Goal: Task Accomplishment & Management: Manage account settings

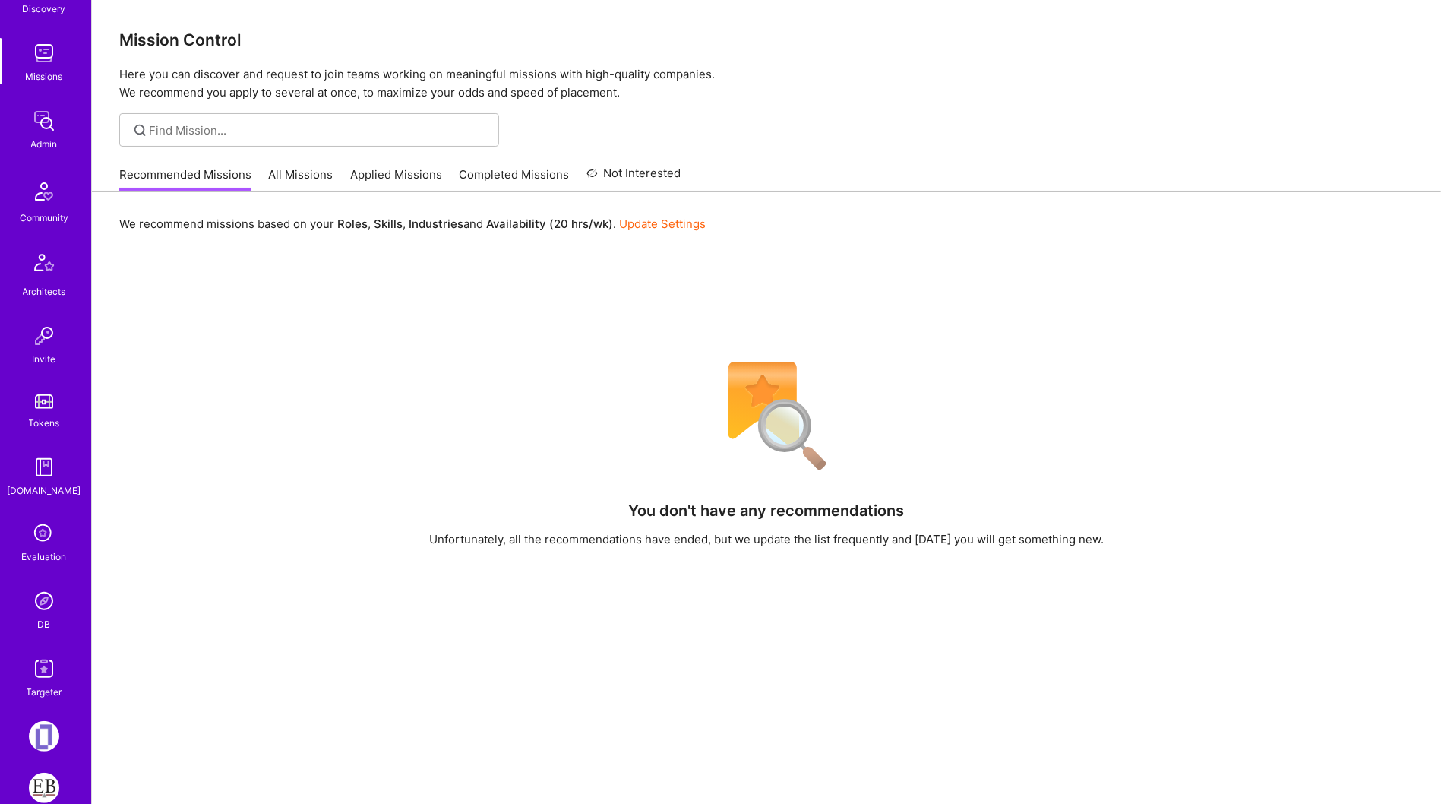
scroll to position [265, 0]
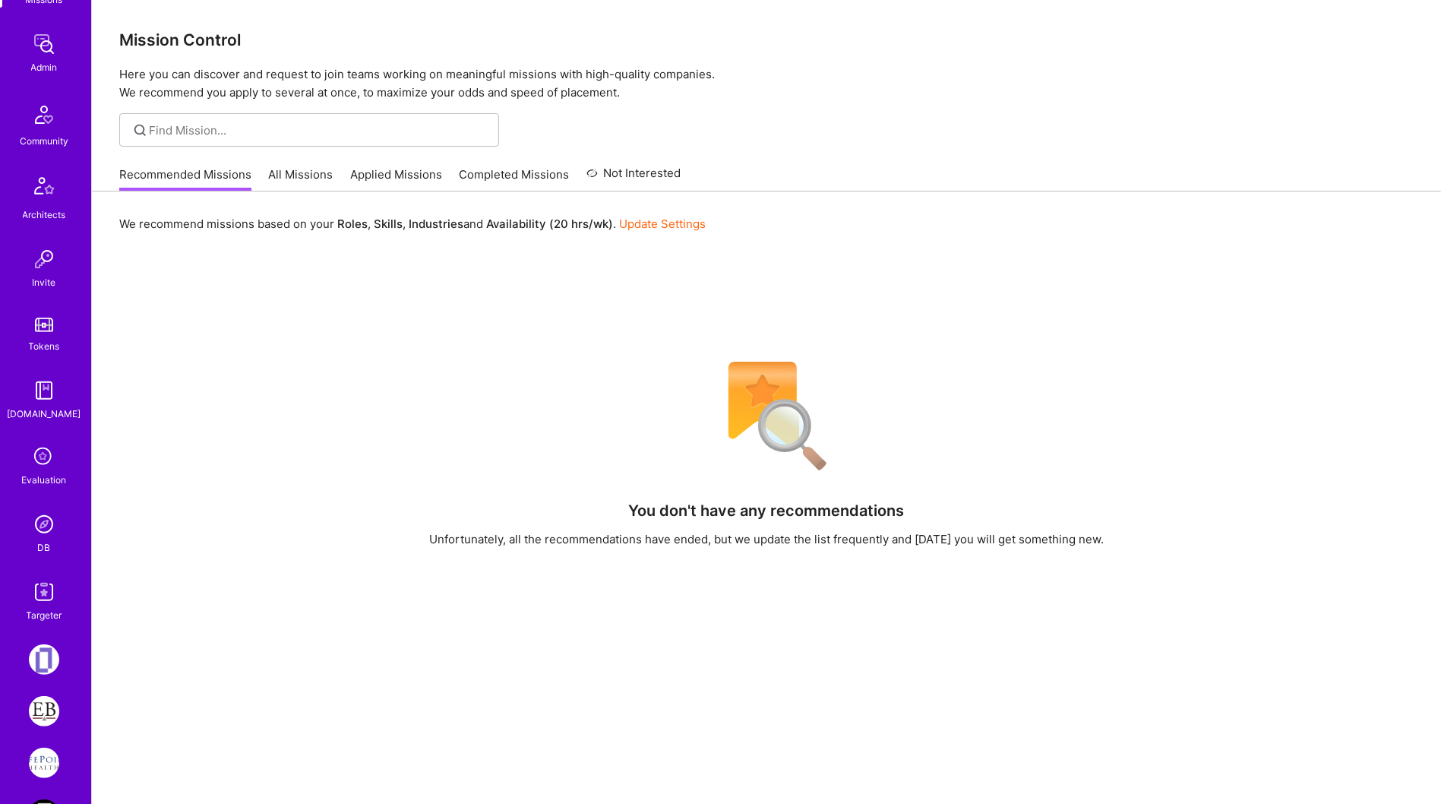
click at [23, 540] on link "DB" at bounding box center [44, 532] width 94 height 46
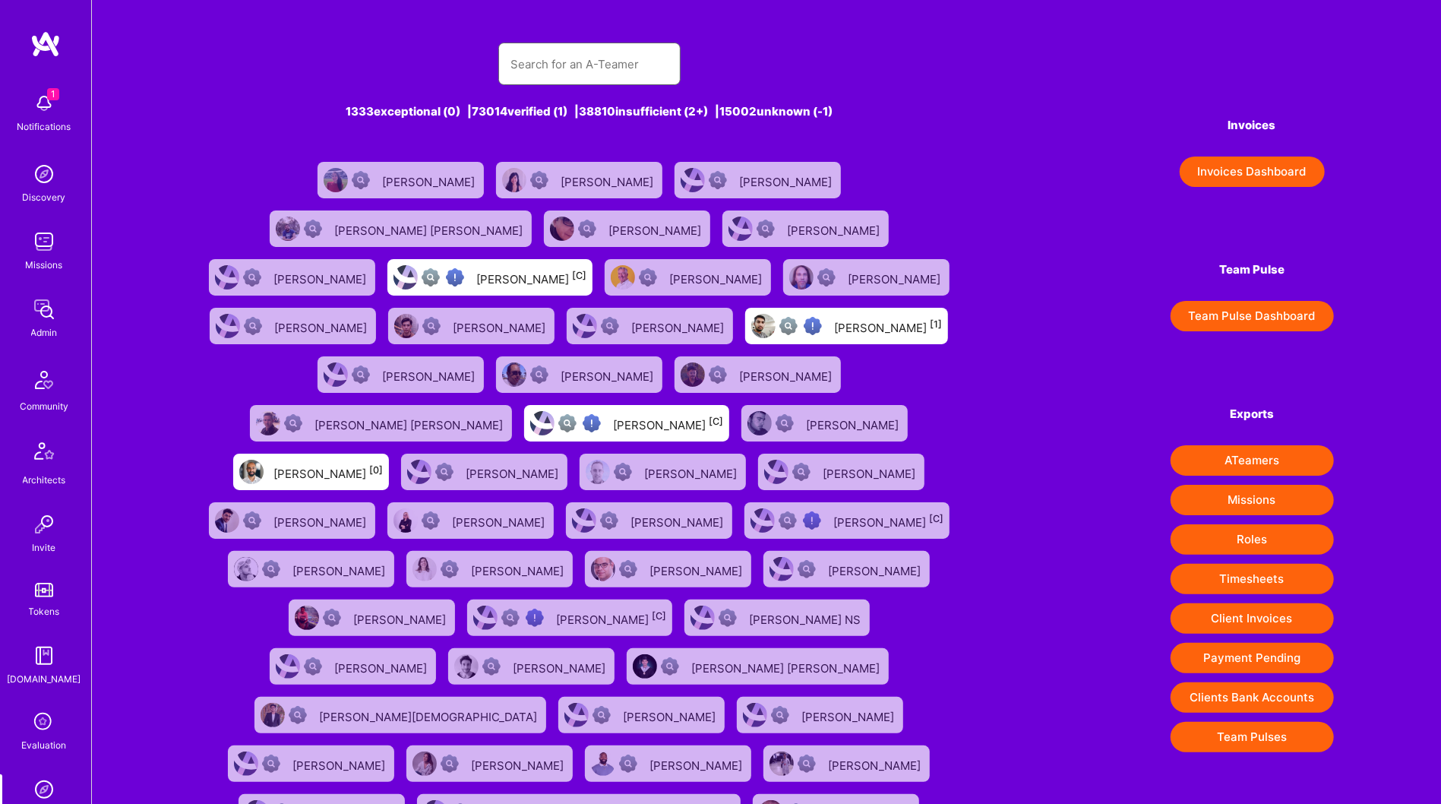
click at [595, 80] on input "text" at bounding box center [589, 64] width 158 height 39
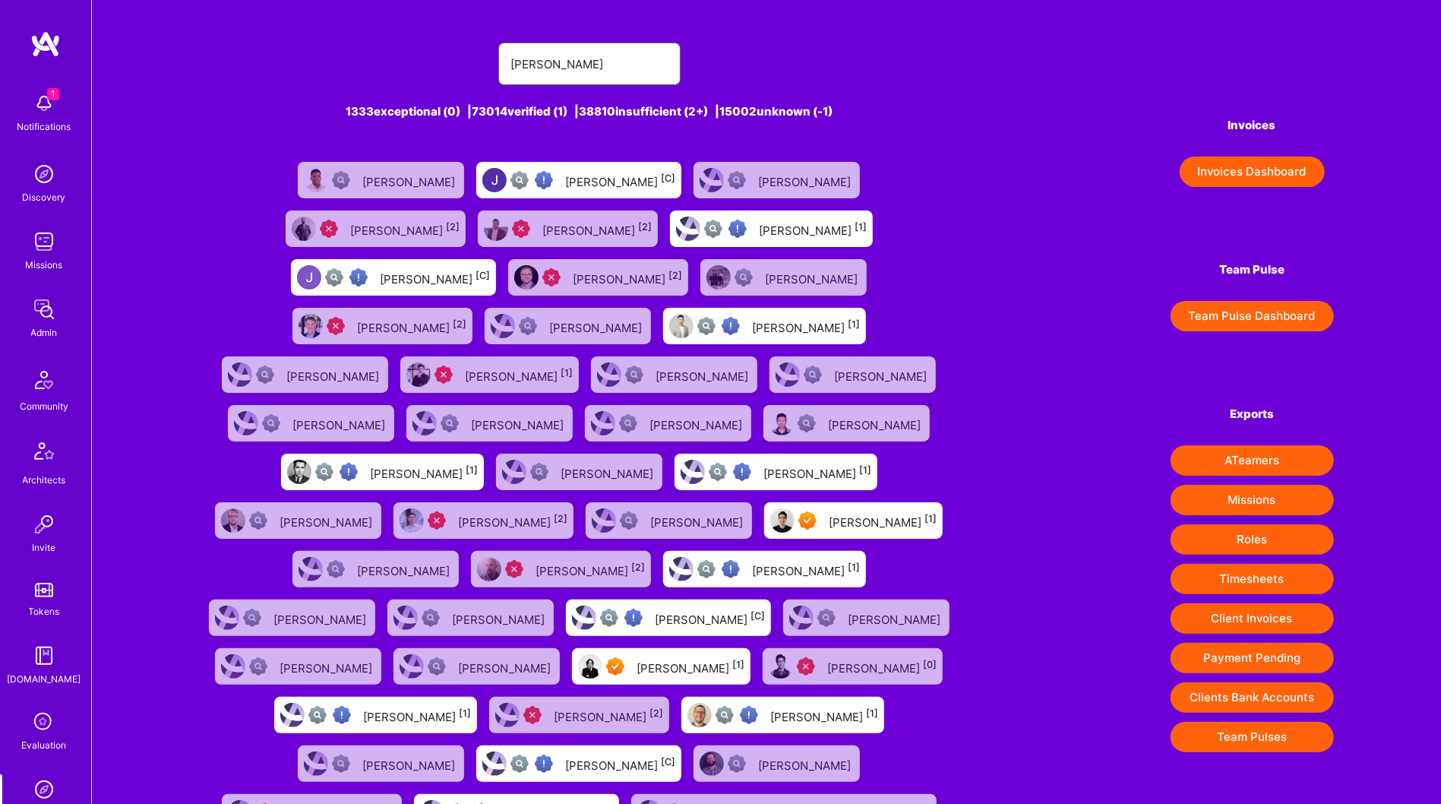
type input "[PERSON_NAME]"
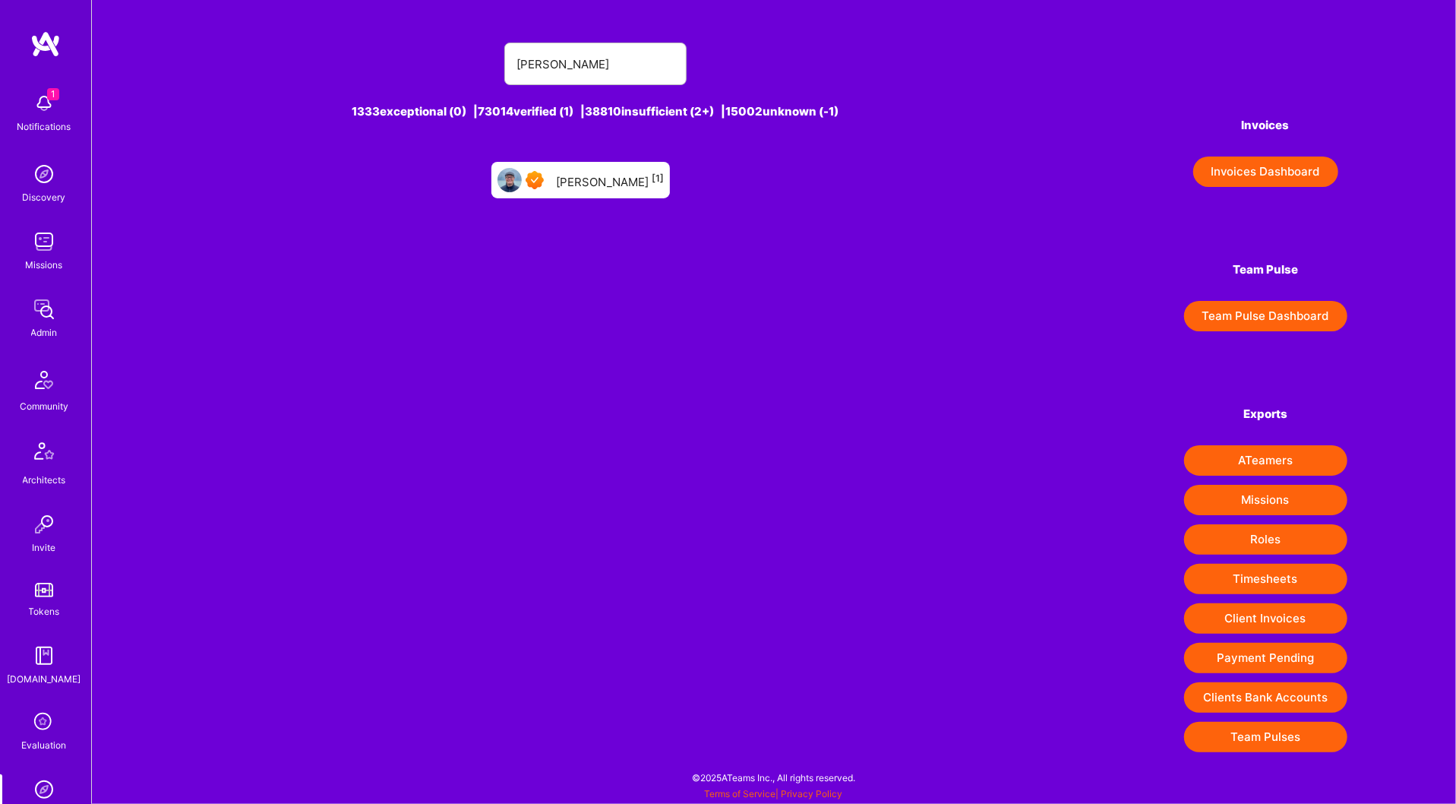
click at [605, 181] on div "[PERSON_NAME] [1]" at bounding box center [610, 180] width 108 height 20
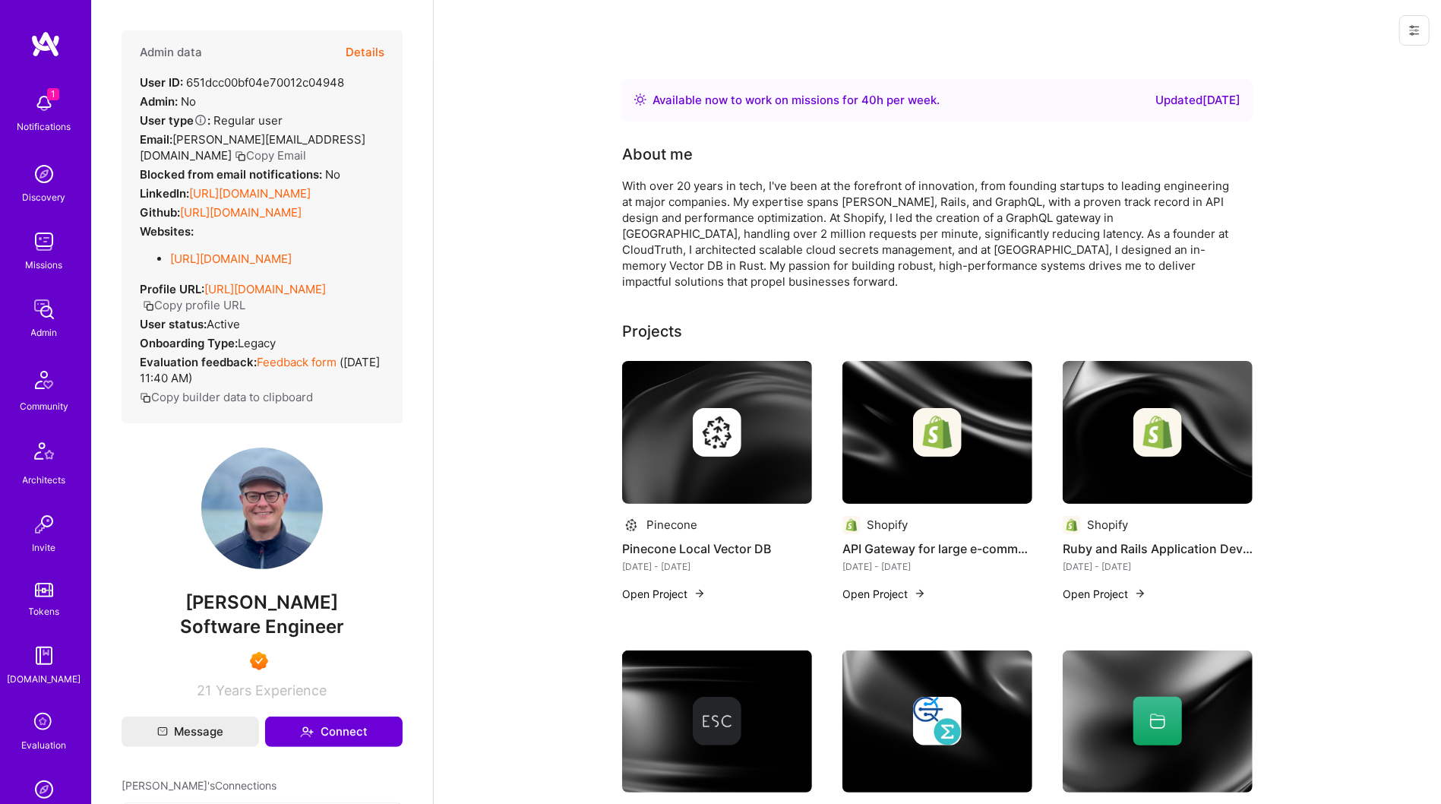
click at [363, 47] on button "Details" at bounding box center [365, 52] width 39 height 44
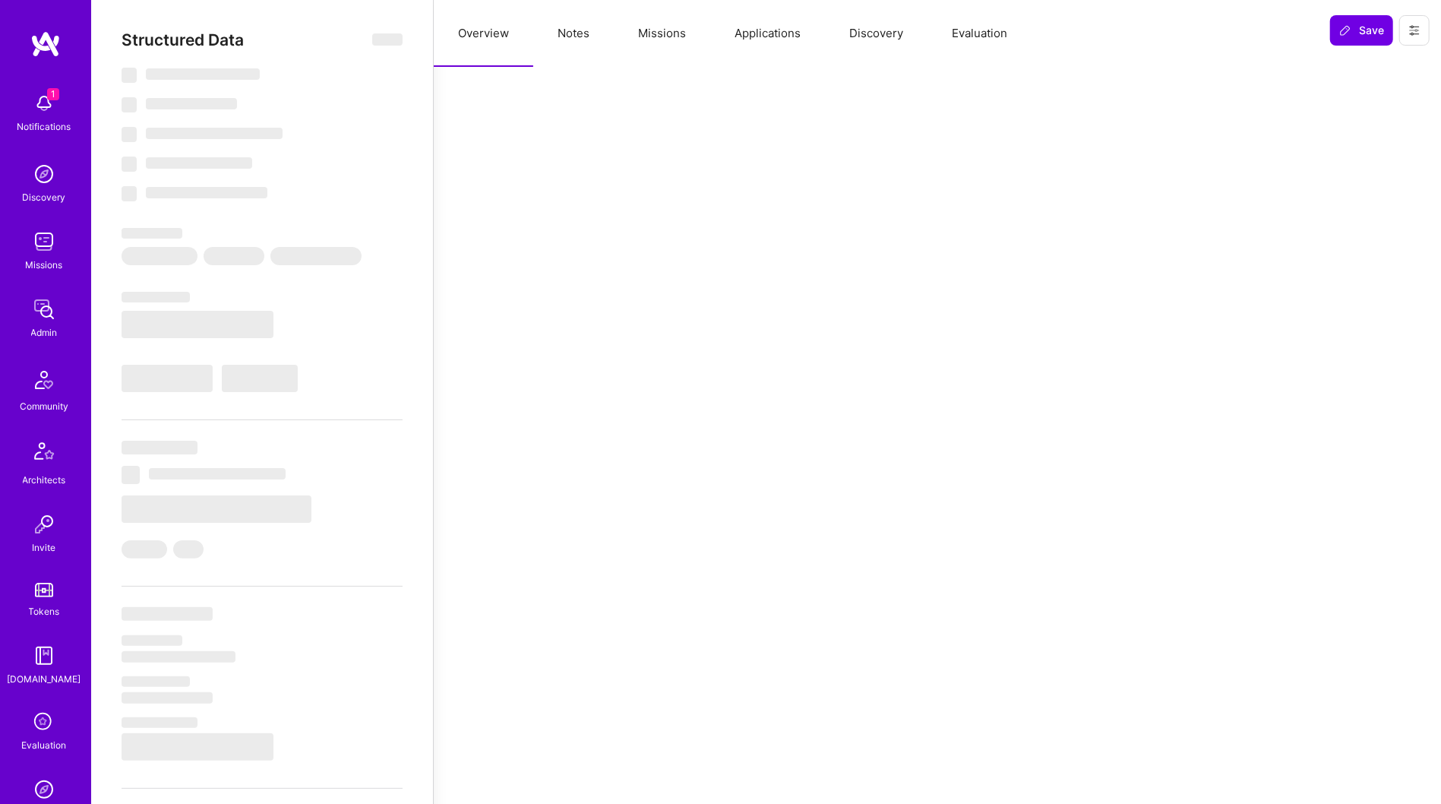
select select "Right Now"
select select "7"
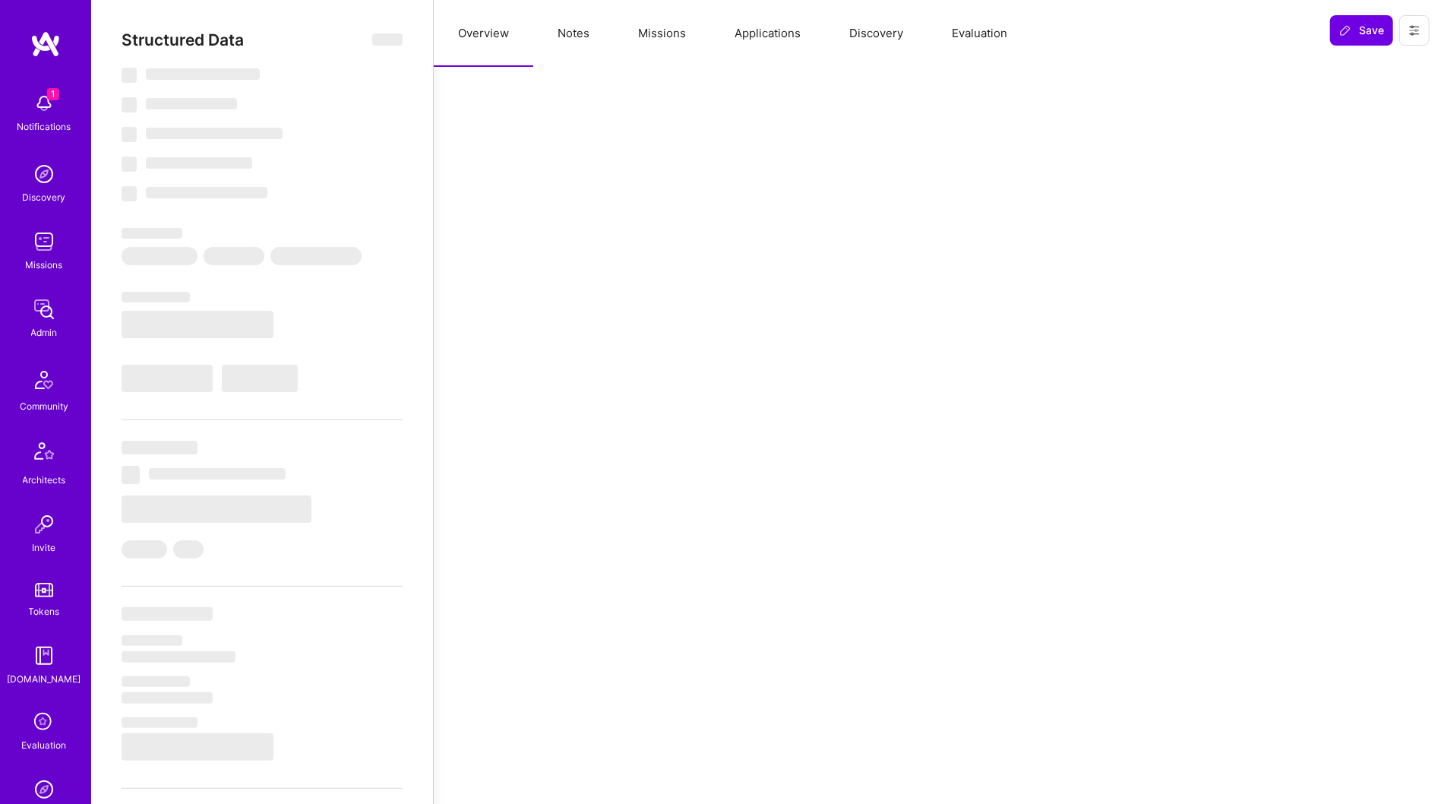
select select "US"
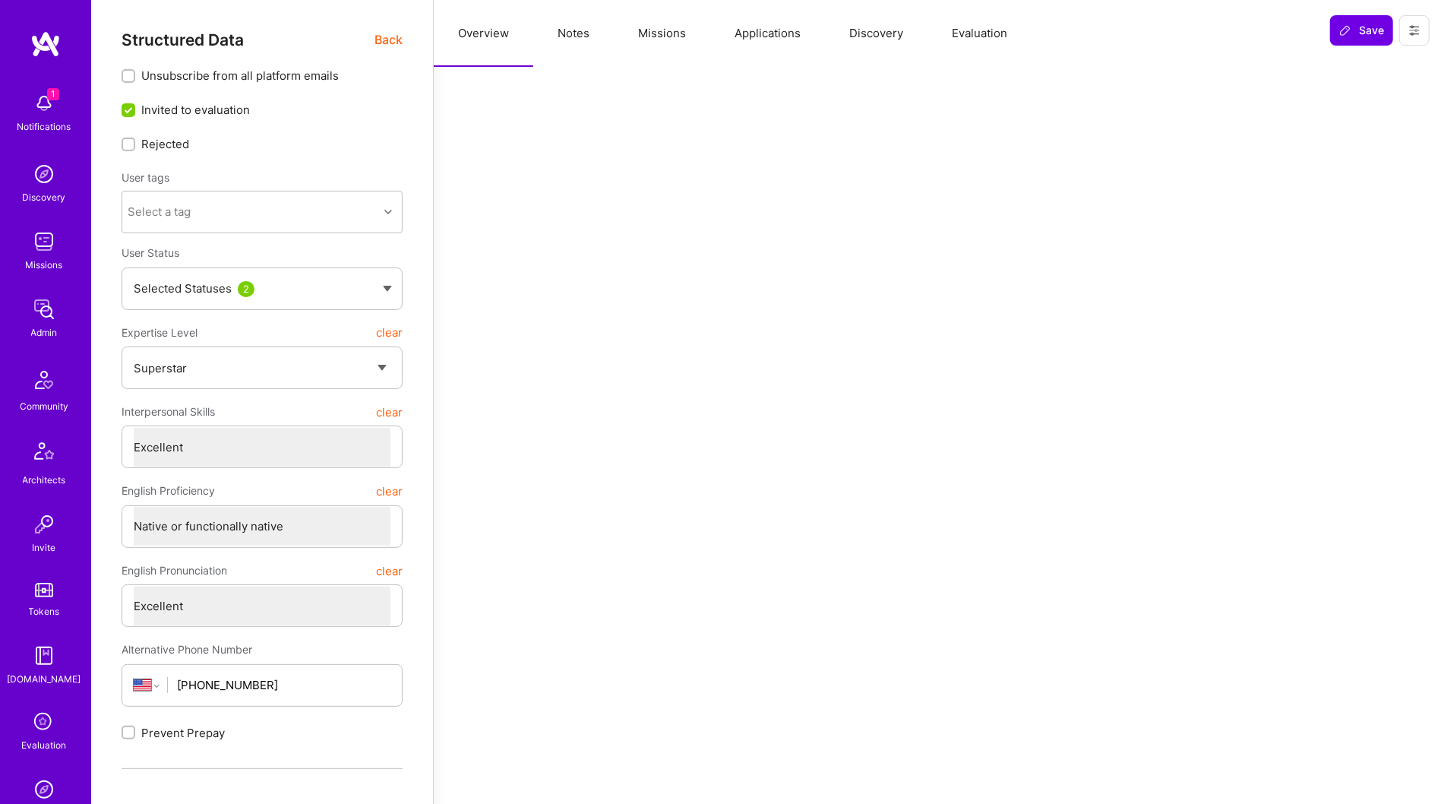
click at [561, 43] on button "Notes" at bounding box center [573, 33] width 81 height 67
type textarea "x"
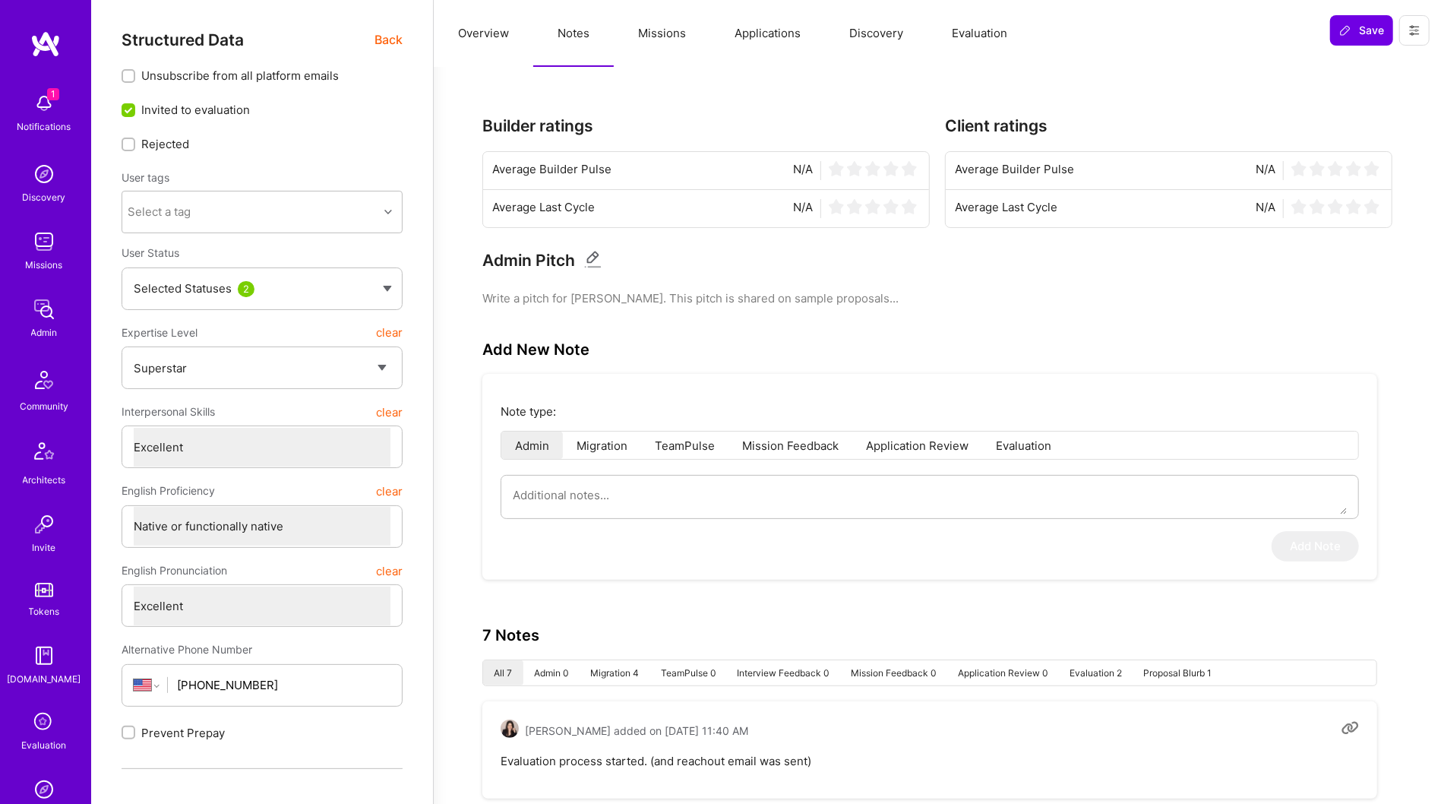
click at [659, 42] on button "Missions" at bounding box center [662, 33] width 96 height 67
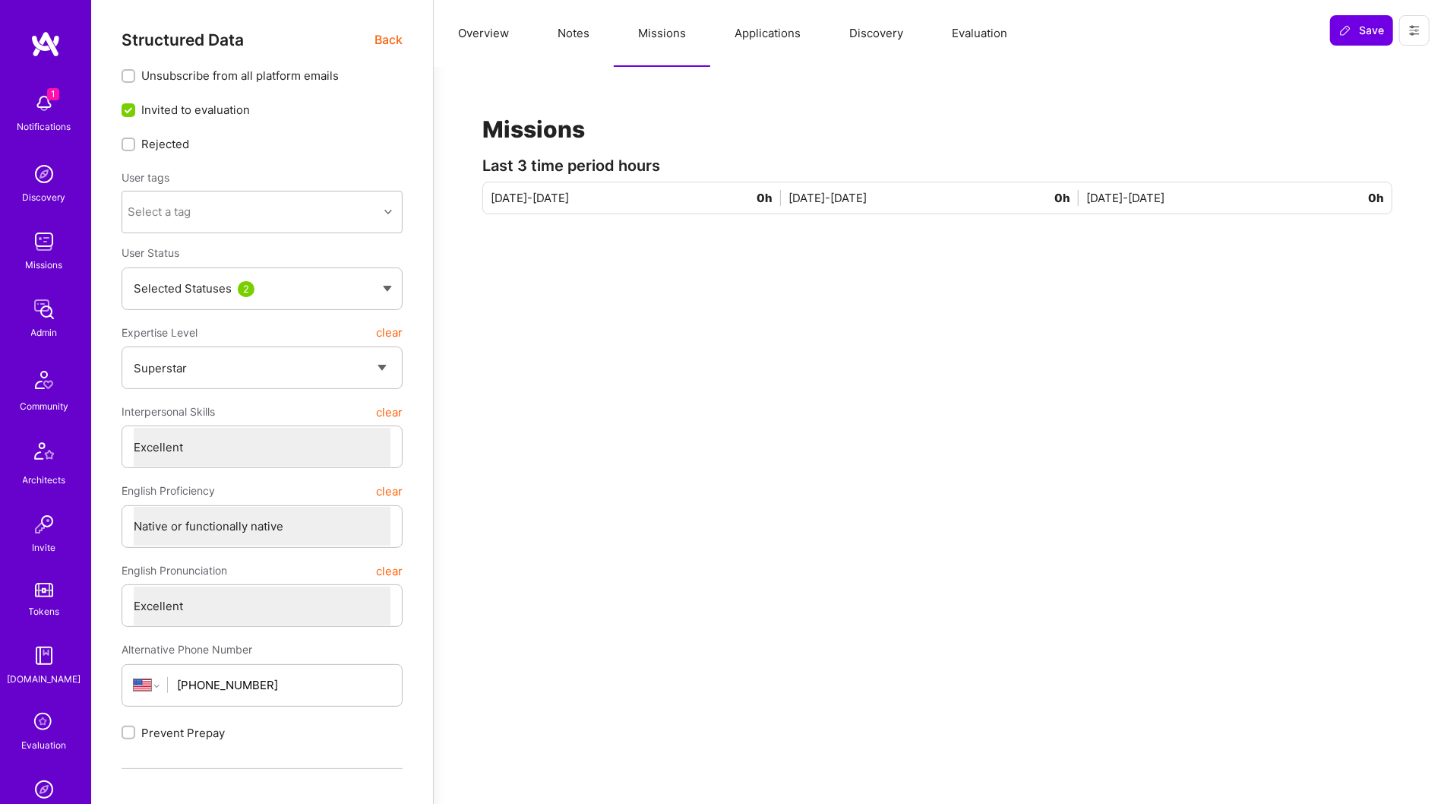
click at [741, 30] on button "Applications" at bounding box center [767, 33] width 115 height 67
